Goal: Communication & Community: Answer question/provide support

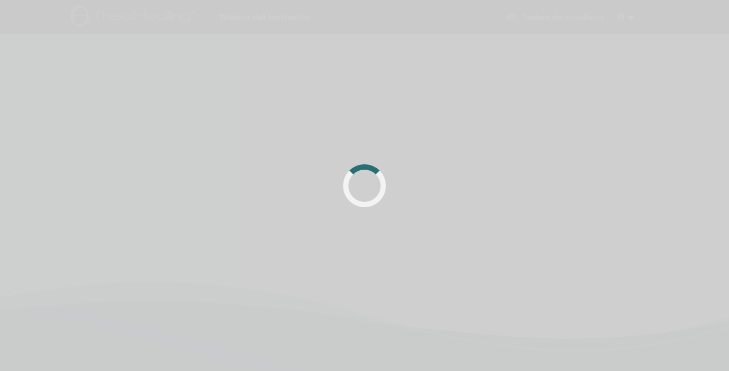
scroll to position [185, 0]
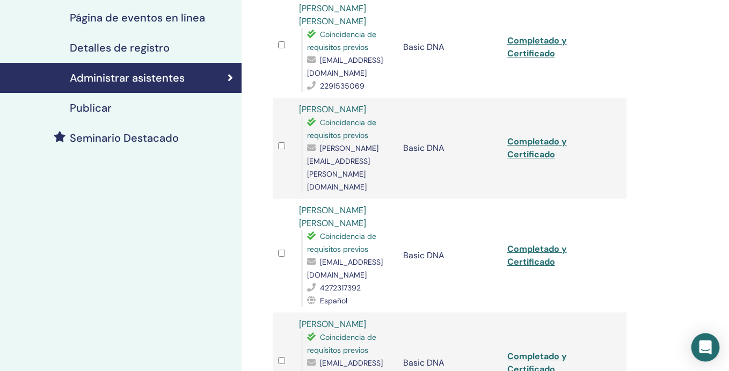
click at [706, 348] on icon "Open Intercom Messenger" at bounding box center [705, 348] width 12 height 14
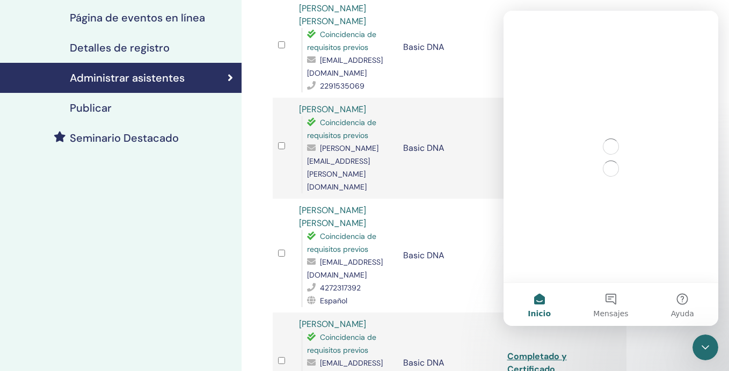
scroll to position [0, 0]
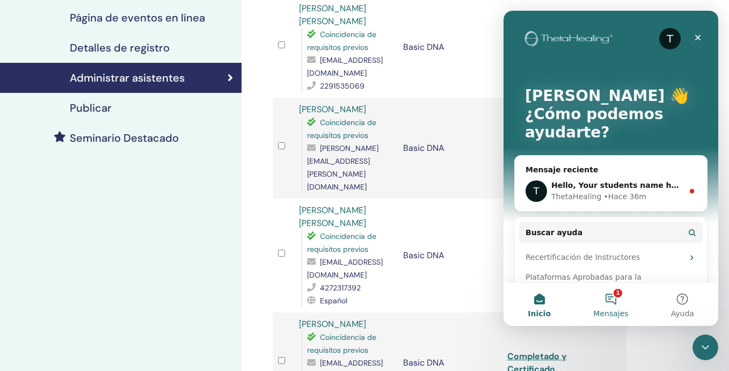
click at [614, 306] on button "1 Mensajes" at bounding box center [610, 304] width 71 height 43
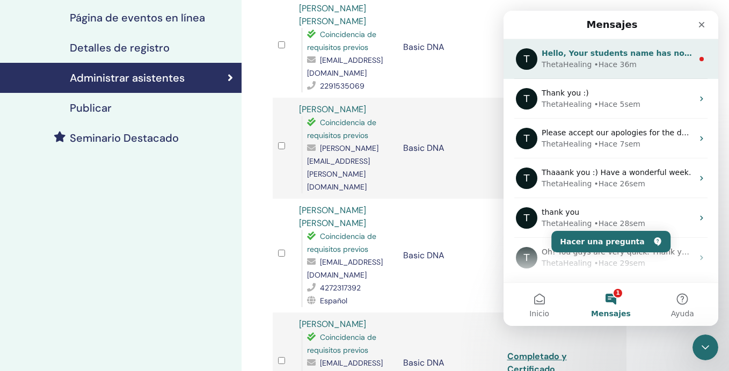
click at [608, 53] on span "Hello, Your students name has now been corrected." at bounding box center [652, 53] width 220 height 9
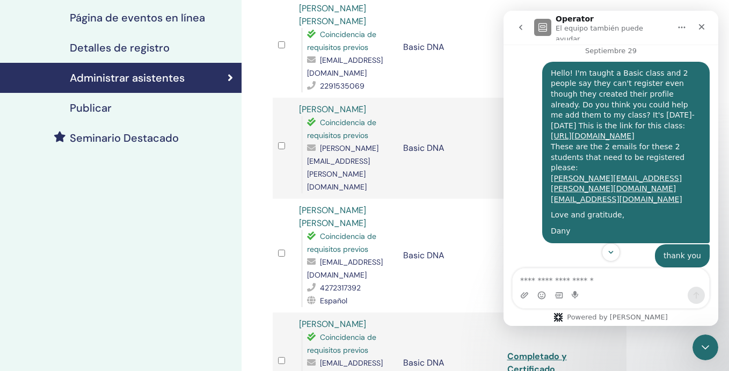
scroll to position [1094, 0]
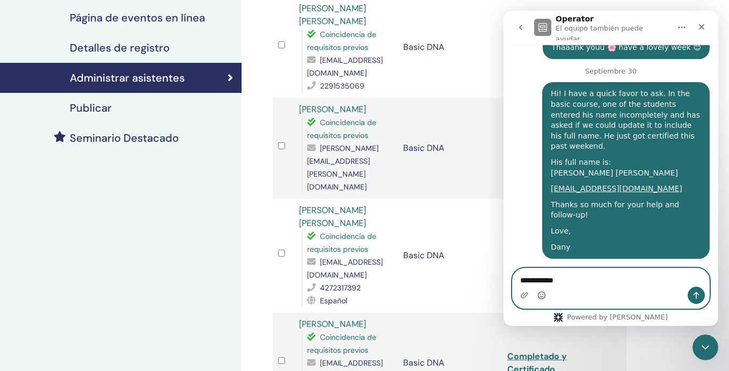
click at [538, 298] on icon "Selector de emoji" at bounding box center [542, 295] width 9 height 9
click at [542, 296] on icon "Selector de emoji" at bounding box center [542, 295] width 9 height 9
click at [543, 299] on circle "Selector de emoji" at bounding box center [541, 295] width 7 height 7
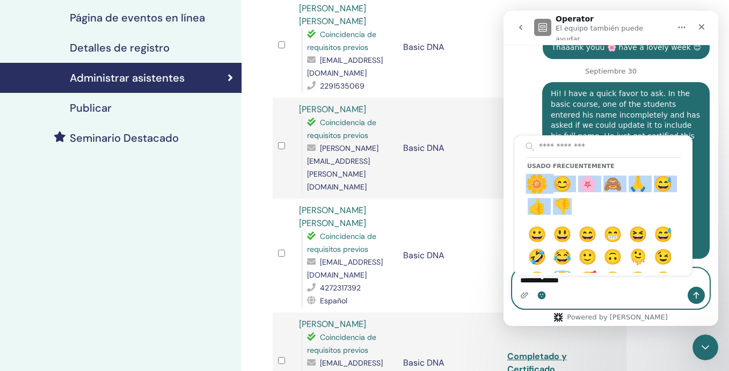
drag, startPoint x: 534, startPoint y: 185, endPoint x: 572, endPoint y: 206, distance: 43.3
click at [572, 206] on div "Usado frecuentemente 🌼 😊 🌸 🙈 🙏 😅 👍 👎" at bounding box center [603, 190] width 161 height 55
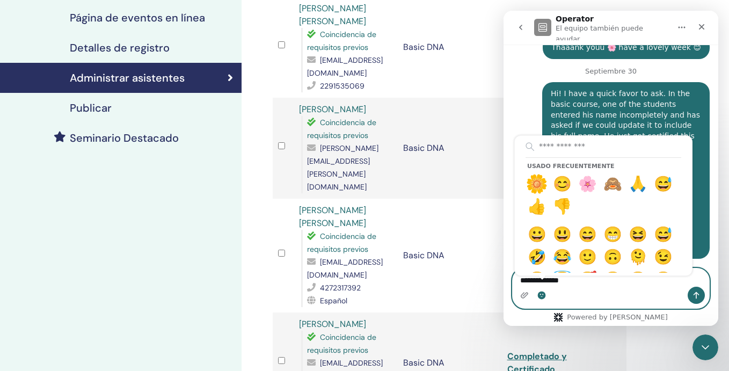
click at [574, 204] on div "Usado frecuentemente 🌼 😊 🌸 🙈 🙏 😅 👍 👎" at bounding box center [603, 190] width 161 height 55
click at [580, 187] on span "🌸" at bounding box center [588, 184] width 30 height 27
type textarea "**********"
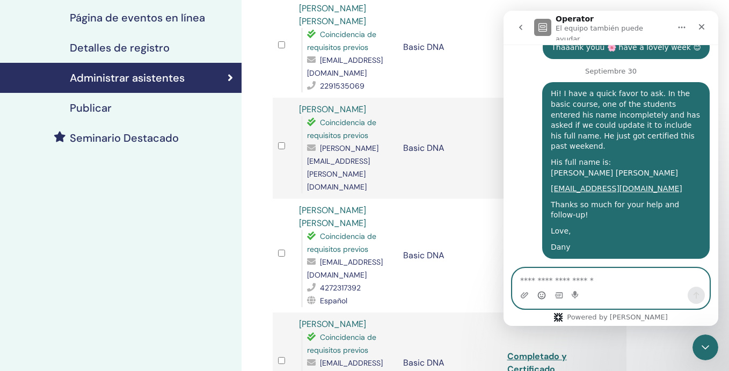
scroll to position [1126, 0]
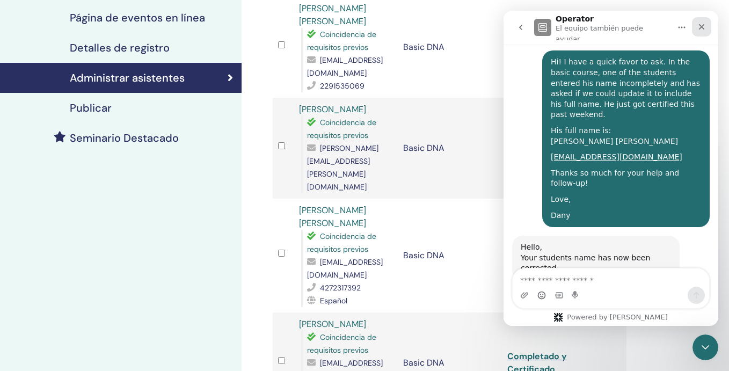
click at [704, 26] on icon "Cerrar" at bounding box center [702, 27] width 6 height 6
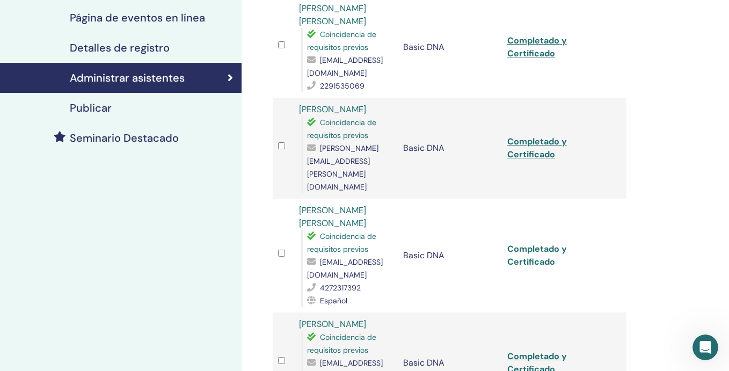
click at [521, 243] on link "Completado y Certificado" at bounding box center [538, 255] width 60 height 24
